Goal: Task Accomplishment & Management: Complete application form

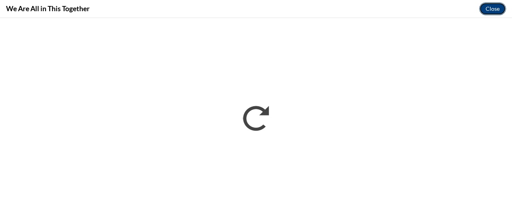
click at [493, 4] on button "Close" at bounding box center [492, 8] width 27 height 13
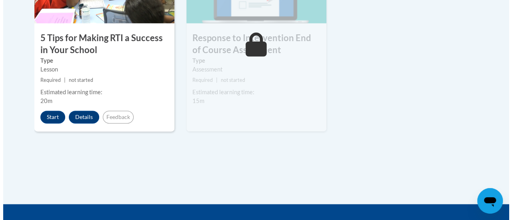
scroll to position [552, 0]
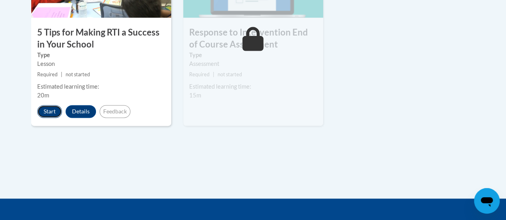
click at [50, 109] on button "Start" at bounding box center [49, 111] width 25 height 13
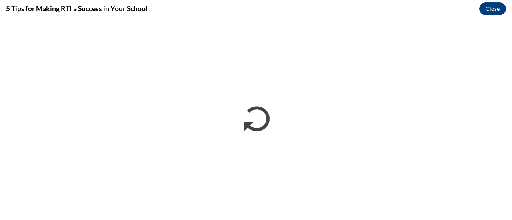
scroll to position [0, 0]
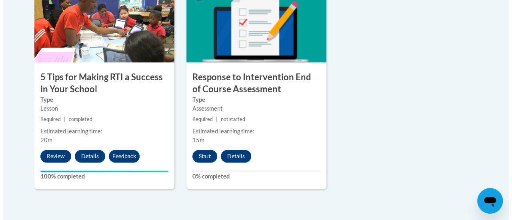
scroll to position [507, 0]
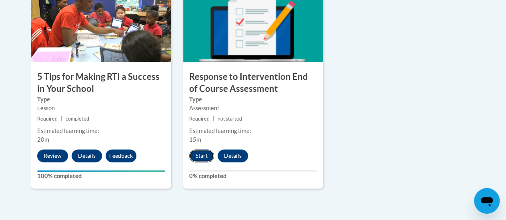
click at [194, 156] on button "Start" at bounding box center [201, 156] width 25 height 13
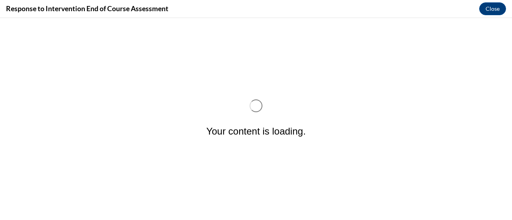
scroll to position [0, 0]
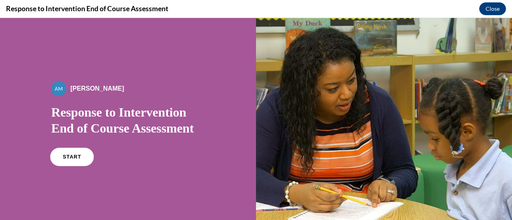
click at [74, 157] on span "START" at bounding box center [72, 157] width 18 height 6
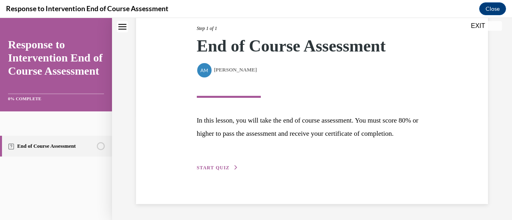
scroll to position [117, 0]
click at [218, 163] on div "Step 1 of 1 End of Course Assessment By [PERSON_NAME] [PERSON_NAME] In this les…" at bounding box center [312, 89] width 243 height 166
click at [215, 169] on span "START QUIZ" at bounding box center [213, 168] width 33 height 6
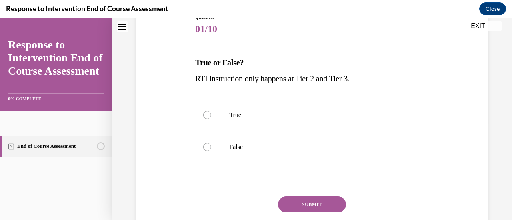
scroll to position [100, 0]
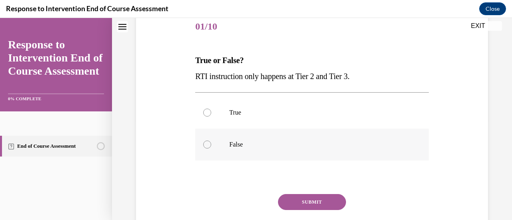
click at [206, 144] on div at bounding box center [207, 145] width 8 height 8
click at [206, 144] on input "False" at bounding box center [207, 145] width 8 height 8
radio input "true"
click at [305, 200] on button "SUBMIT" at bounding box center [312, 202] width 68 height 16
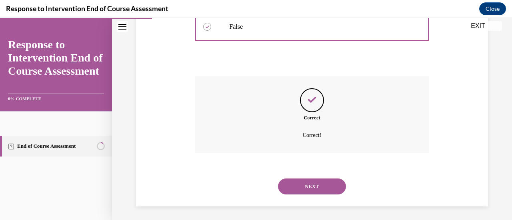
scroll to position [220, 0]
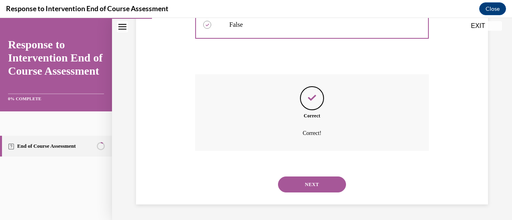
click at [295, 185] on button "NEXT" at bounding box center [312, 185] width 68 height 16
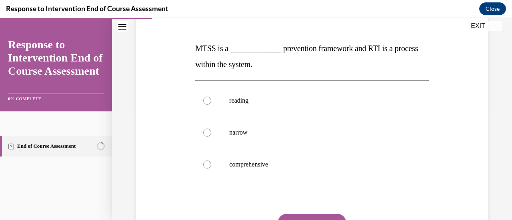
scroll to position [112, 0]
click at [207, 163] on div at bounding box center [207, 164] width 8 height 8
click at [207, 163] on input "comprehensive" at bounding box center [207, 164] width 8 height 8
radio input "true"
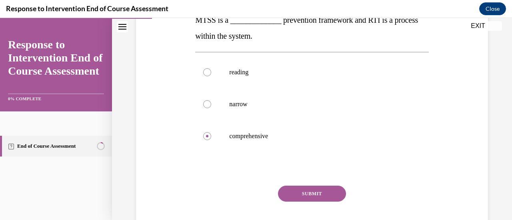
click at [297, 190] on button "SUBMIT" at bounding box center [312, 194] width 68 height 16
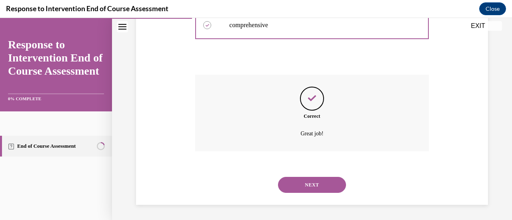
scroll to position [252, 0]
click at [294, 185] on button "NEXT" at bounding box center [312, 185] width 68 height 16
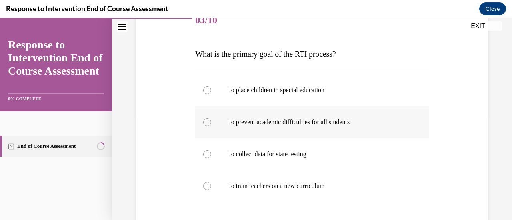
scroll to position [106, 0]
click at [204, 124] on div at bounding box center [207, 123] width 8 height 8
click at [204, 124] on input "to prevent academic difficulties for all students" at bounding box center [207, 123] width 8 height 8
radio input "true"
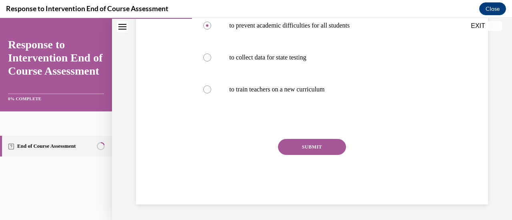
click at [309, 145] on button "SUBMIT" at bounding box center [312, 147] width 68 height 16
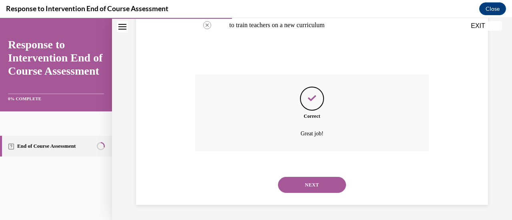
scroll to position [268, 0]
click at [302, 181] on button "NEXT" at bounding box center [312, 185] width 68 height 16
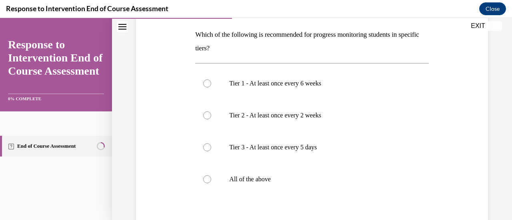
scroll to position [125, 0]
click at [206, 177] on div at bounding box center [207, 179] width 8 height 8
click at [206, 177] on input "All of the above" at bounding box center [207, 179] width 8 height 8
radio input "true"
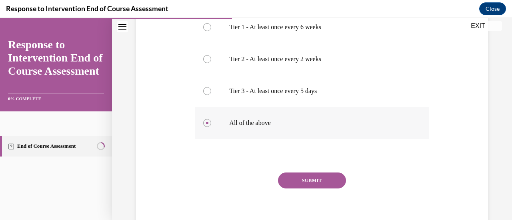
scroll to position [182, 0]
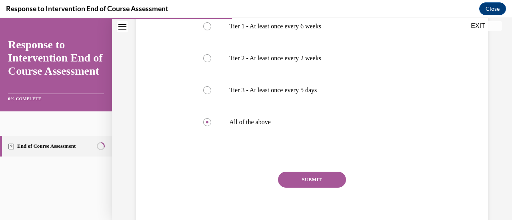
drag, startPoint x: 298, startPoint y: 175, endPoint x: 293, endPoint y: 182, distance: 9.4
drag, startPoint x: 293, startPoint y: 182, endPoint x: 282, endPoint y: 180, distance: 10.6
click at [282, 180] on button "SUBMIT" at bounding box center [312, 180] width 68 height 16
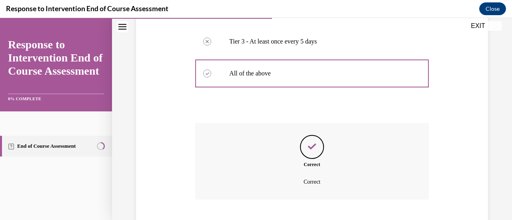
scroll to position [279, 0]
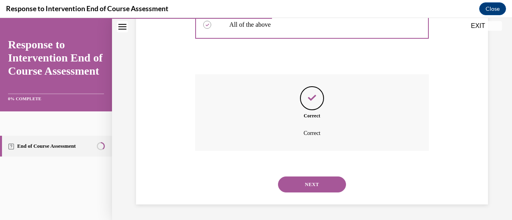
click at [301, 188] on button "NEXT" at bounding box center [312, 185] width 68 height 16
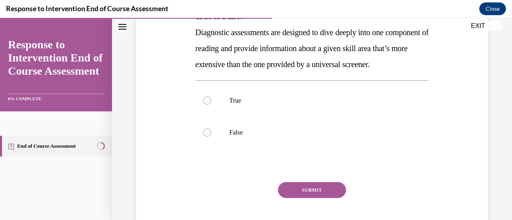
scroll to position [144, 0]
click at [205, 104] on div at bounding box center [207, 100] width 8 height 8
click at [205, 104] on input "True" at bounding box center [207, 100] width 8 height 8
radio input "true"
click at [297, 198] on button "SUBMIT" at bounding box center [312, 190] width 68 height 16
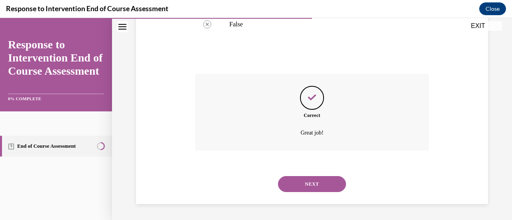
scroll to position [268, 0]
click at [294, 187] on button "NEXT" at bounding box center [312, 184] width 68 height 16
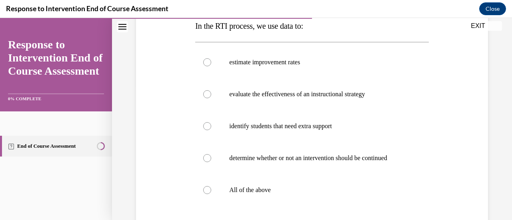
scroll to position [135, 0]
click at [206, 193] on div at bounding box center [207, 190] width 8 height 8
click at [206, 193] on input "All of the above" at bounding box center [207, 190] width 8 height 8
radio input "true"
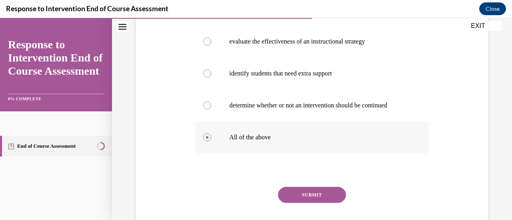
scroll to position [188, 0]
click at [297, 195] on button "SUBMIT" at bounding box center [312, 195] width 68 height 16
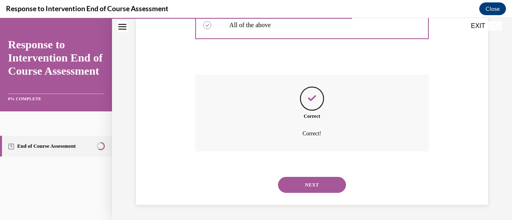
scroll to position [300, 0]
click at [303, 185] on button "NEXT" at bounding box center [312, 185] width 68 height 16
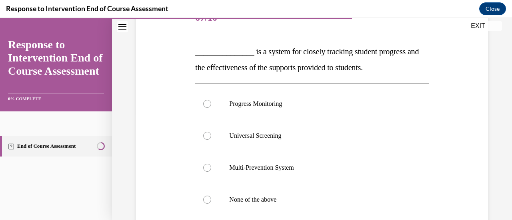
scroll to position [110, 0]
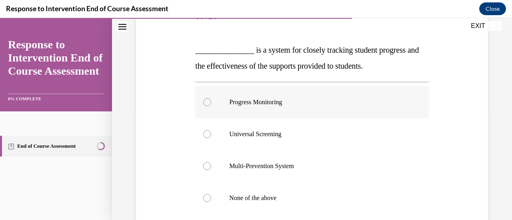
click at [204, 102] on div at bounding box center [207, 102] width 8 height 8
click at [204, 102] on input "Progress Monitoring" at bounding box center [207, 102] width 8 height 8
radio input "true"
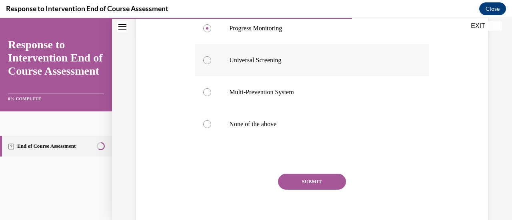
scroll to position [186, 0]
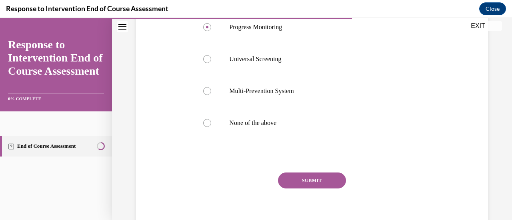
click at [299, 180] on button "SUBMIT" at bounding box center [312, 181] width 68 height 16
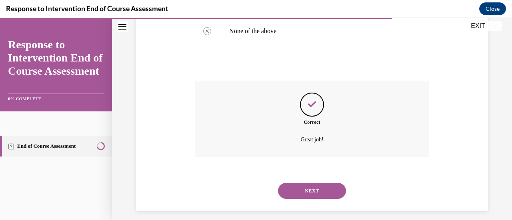
scroll to position [284, 0]
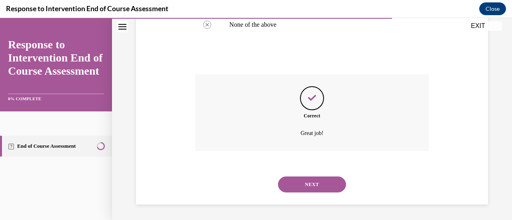
click at [297, 184] on button "NEXT" at bounding box center [312, 185] width 68 height 16
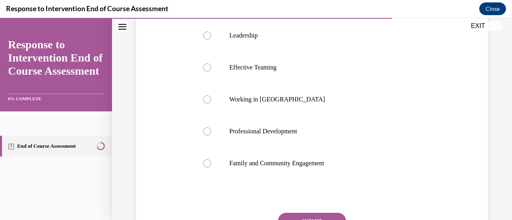
scroll to position [162, 0]
click at [207, 100] on div at bounding box center [207, 99] width 8 height 8
click at [207, 100] on input "Working in [GEOGRAPHIC_DATA]" at bounding box center [207, 99] width 8 height 8
radio input "true"
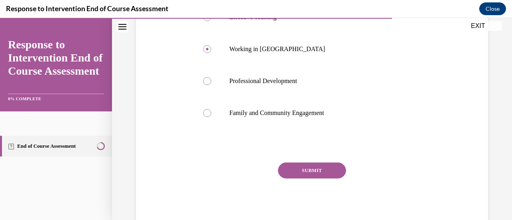
click at [292, 169] on button "SUBMIT" at bounding box center [312, 171] width 68 height 16
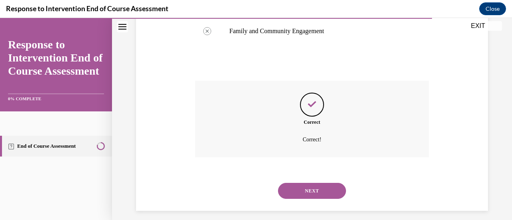
scroll to position [300, 0]
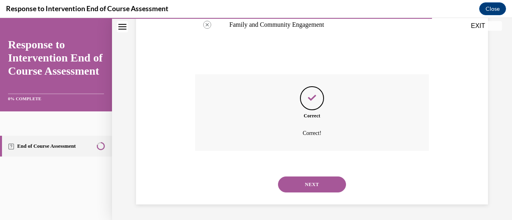
click at [290, 185] on button "NEXT" at bounding box center [312, 185] width 68 height 16
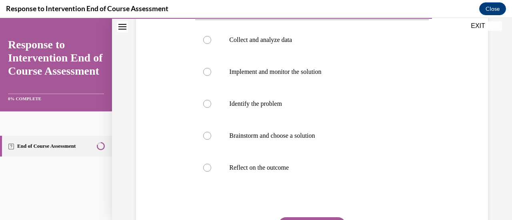
scroll to position [155, 0]
click at [208, 105] on div at bounding box center [207, 104] width 8 height 8
click at [208, 105] on input "Identify the problem" at bounding box center [207, 104] width 8 height 8
radio input "true"
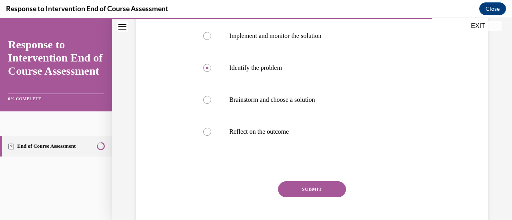
click at [291, 187] on button "SUBMIT" at bounding box center [312, 190] width 68 height 16
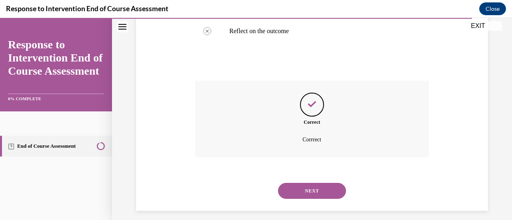
scroll to position [298, 0]
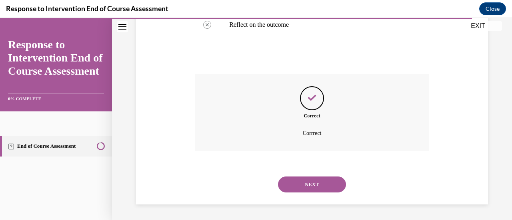
click at [291, 187] on button "NEXT" at bounding box center [312, 185] width 68 height 16
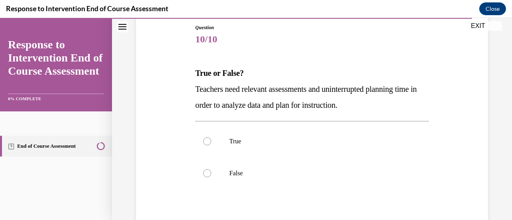
scroll to position [113, 0]
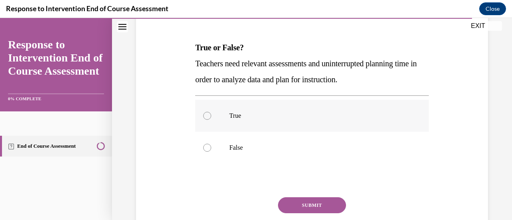
click at [208, 118] on div at bounding box center [207, 116] width 8 height 8
click at [208, 118] on input "True" at bounding box center [207, 116] width 8 height 8
radio input "true"
click at [298, 204] on button "SUBMIT" at bounding box center [312, 206] width 68 height 16
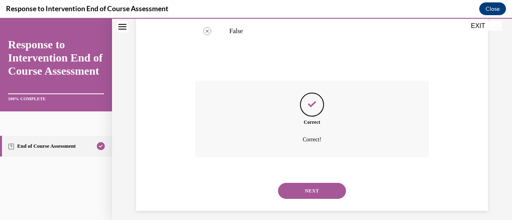
scroll to position [236, 0]
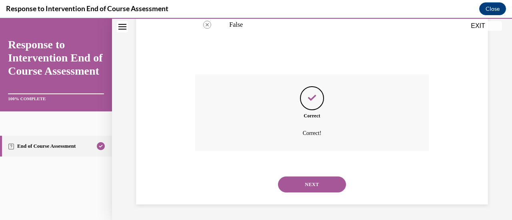
click at [299, 180] on button "NEXT" at bounding box center [312, 185] width 68 height 16
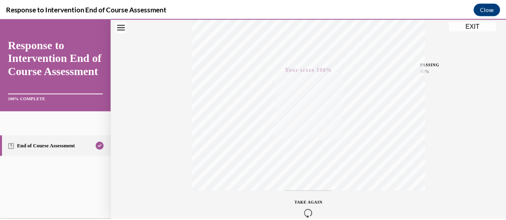
scroll to position [207, 0]
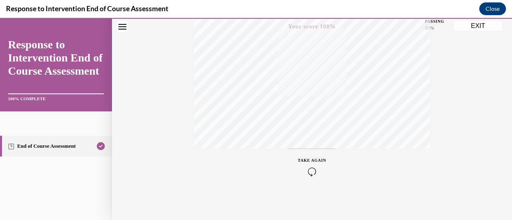
click at [465, 27] on button "EXIT" at bounding box center [478, 26] width 48 height 10
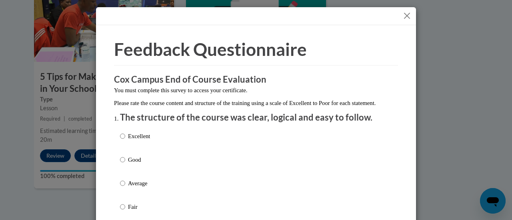
click at [402, 17] on button "Close" at bounding box center [407, 16] width 10 height 10
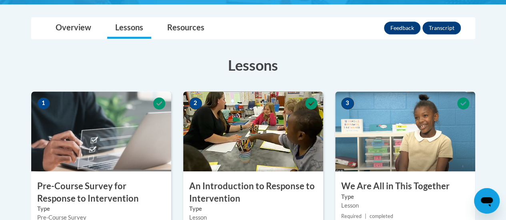
scroll to position [171, 0]
